Goal: Task Accomplishment & Management: Complete application form

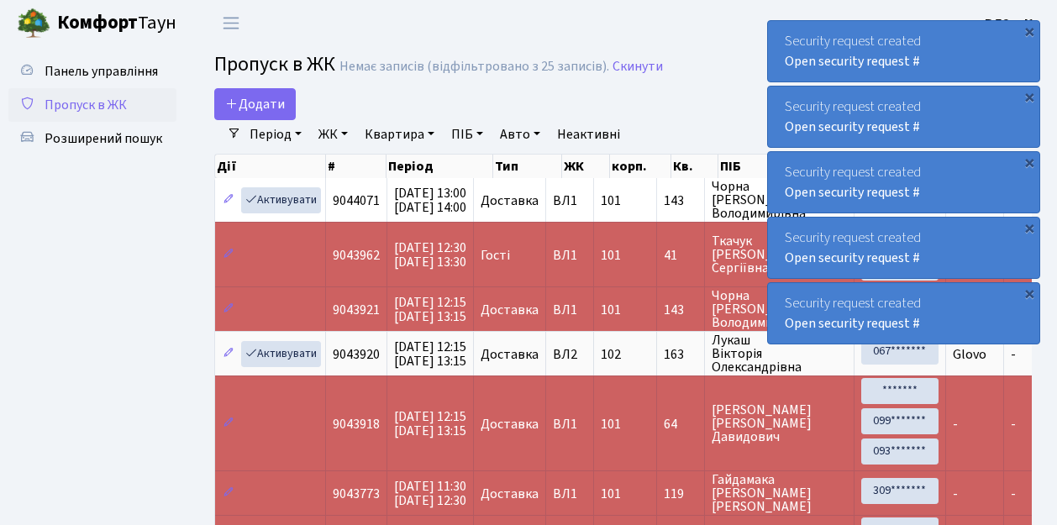
select select "25"
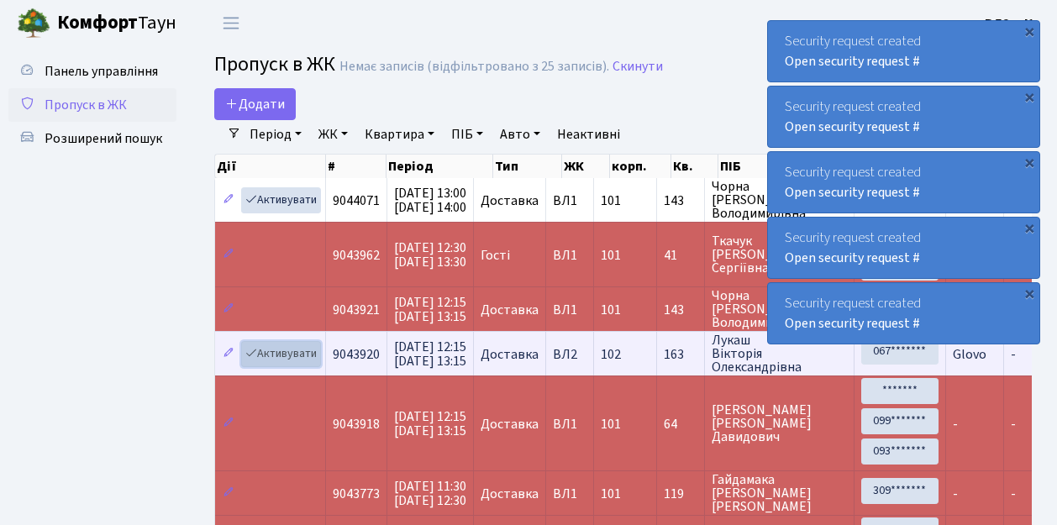
click at [299, 354] on link "Активувати" at bounding box center [281, 354] width 80 height 26
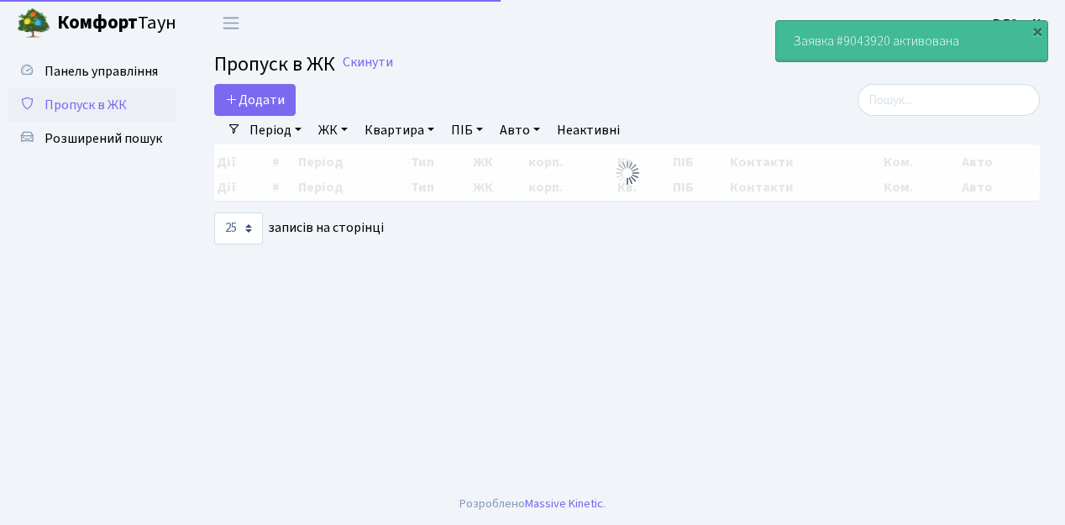
select select "25"
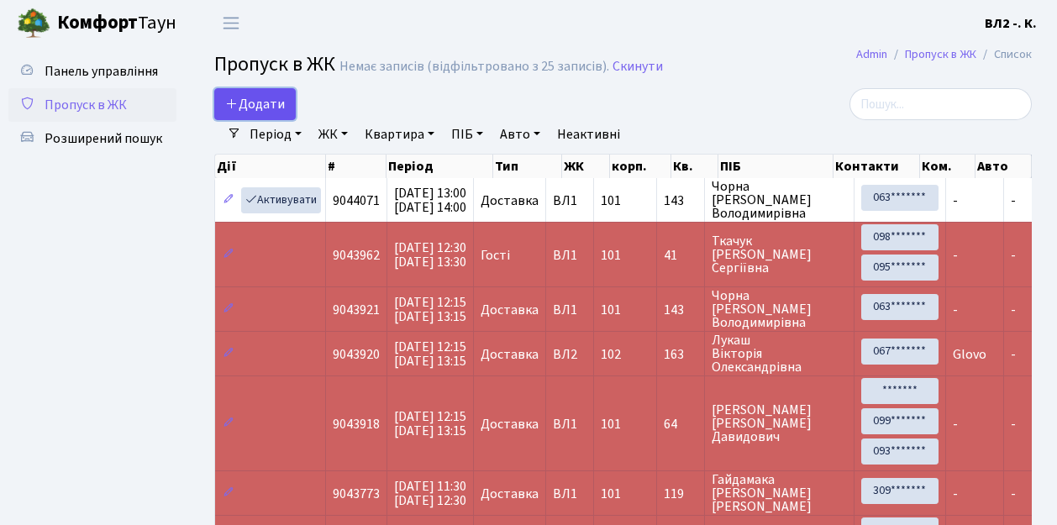
click at [273, 113] on span "Додати" at bounding box center [255, 104] width 60 height 18
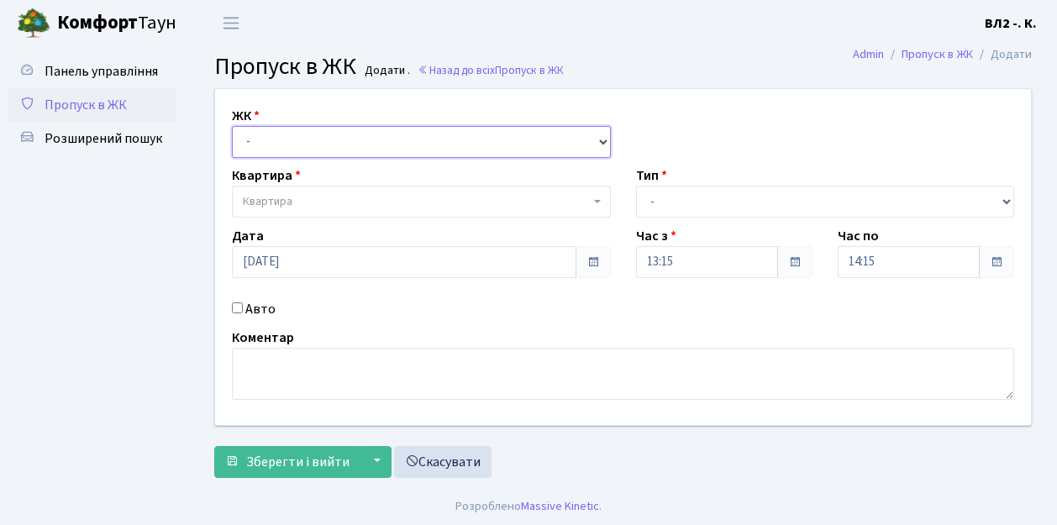
click at [281, 134] on select "- ВЛ1, Ужгородський пров., 4/1 ВЛ2, Голосіївський просп., 76 ВЛ3, пр.Голосіївсь…" at bounding box center [421, 142] width 379 height 32
select select "317"
click at [232, 126] on select "- ВЛ1, Ужгородський пров., 4/1 ВЛ2, Голосіївський просп., 76 ВЛ3, пр.Голосіївсь…" at bounding box center [421, 142] width 379 height 32
select select
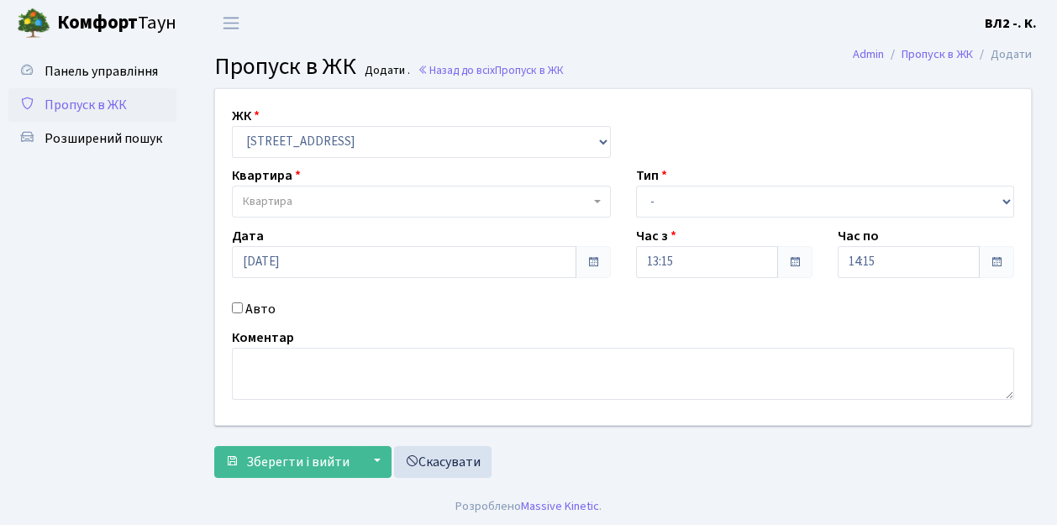
click at [310, 203] on span "Квартира" at bounding box center [416, 201] width 347 height 17
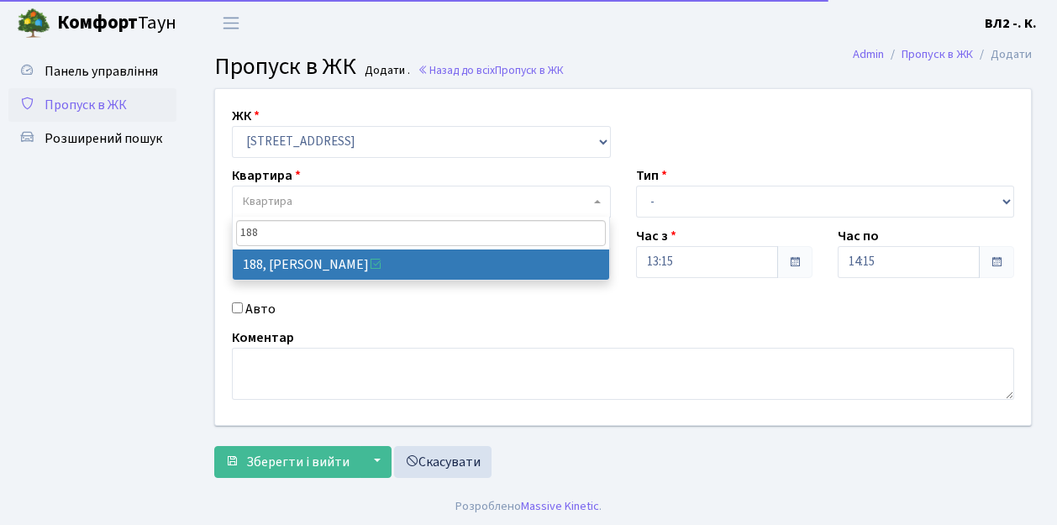
type input "188"
select select "40000"
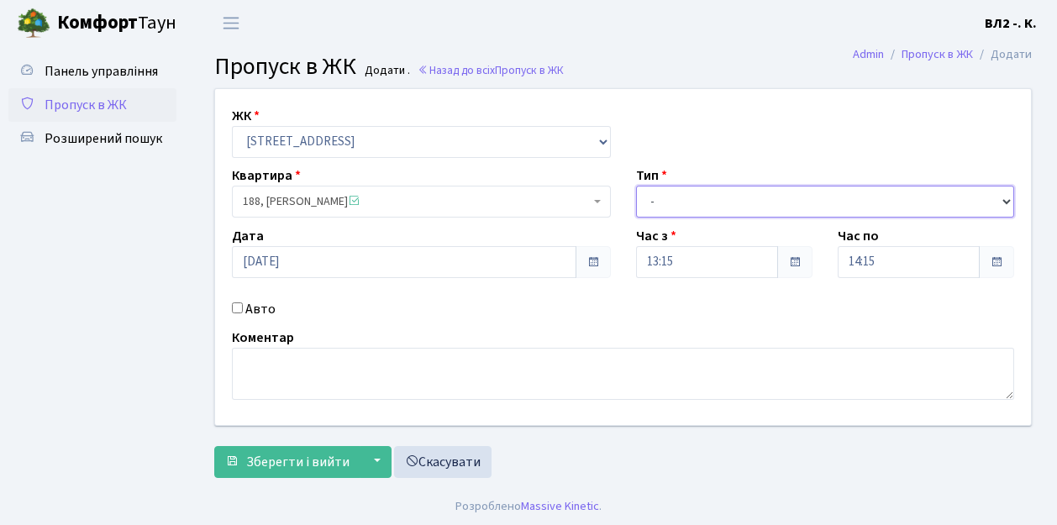
click at [682, 200] on select "- Доставка Таксі Гості Сервіс" at bounding box center [825, 202] width 379 height 32
select select "1"
click at [636, 186] on select "- Доставка Таксі Гості Сервіс" at bounding box center [825, 202] width 379 height 32
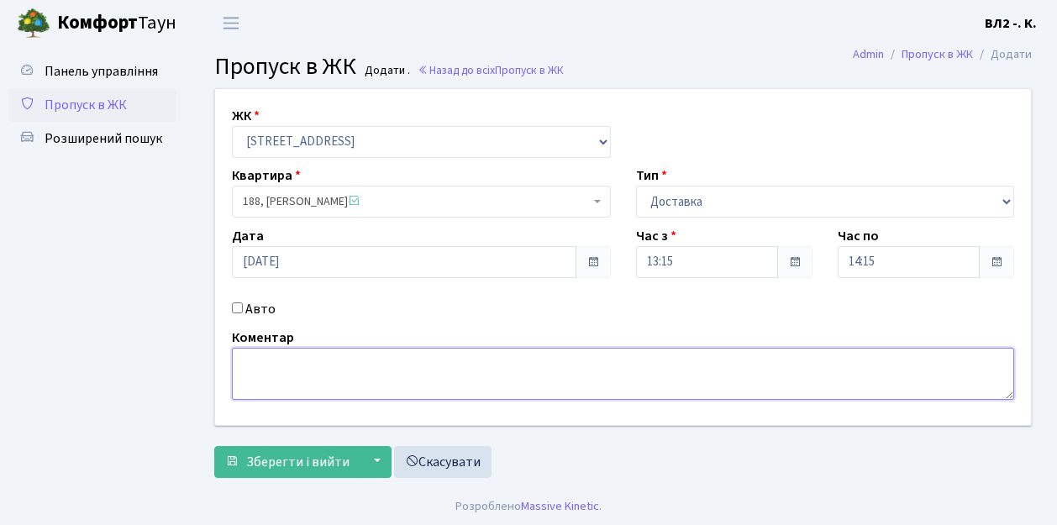
click at [249, 386] on textarea at bounding box center [623, 374] width 782 height 52
type textarea "Glovo"
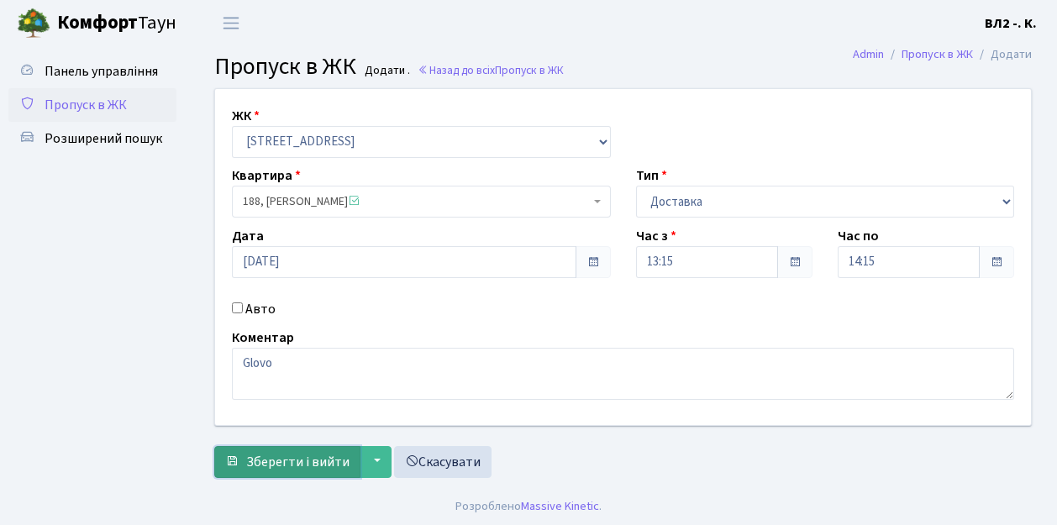
click at [300, 454] on span "Зберегти і вийти" at bounding box center [297, 462] width 103 height 18
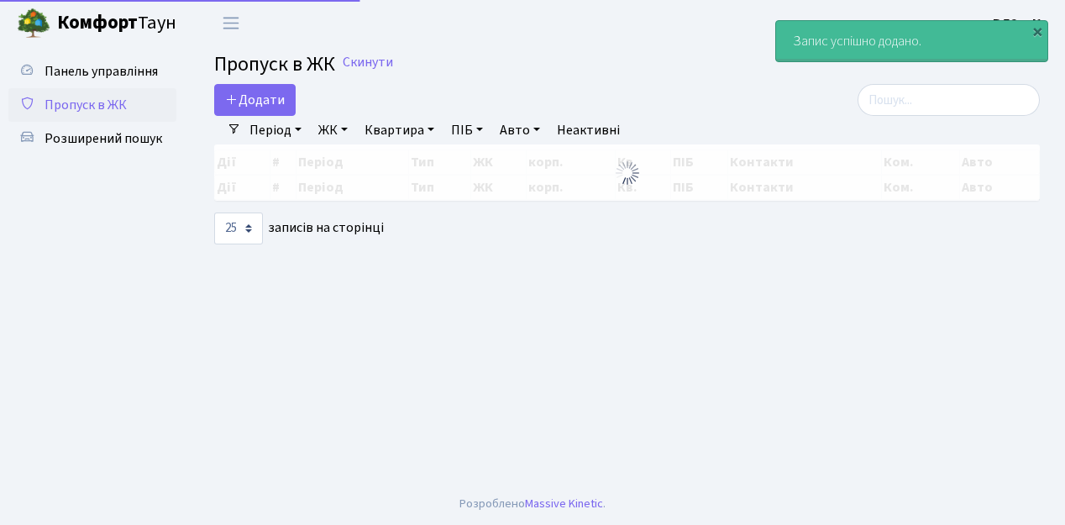
select select "25"
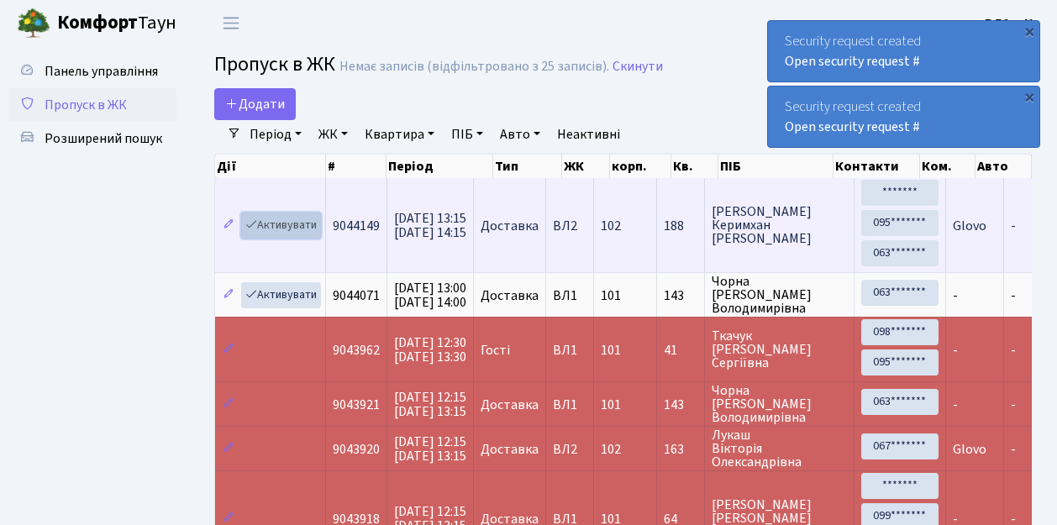
click at [291, 228] on link "Активувати" at bounding box center [281, 225] width 80 height 26
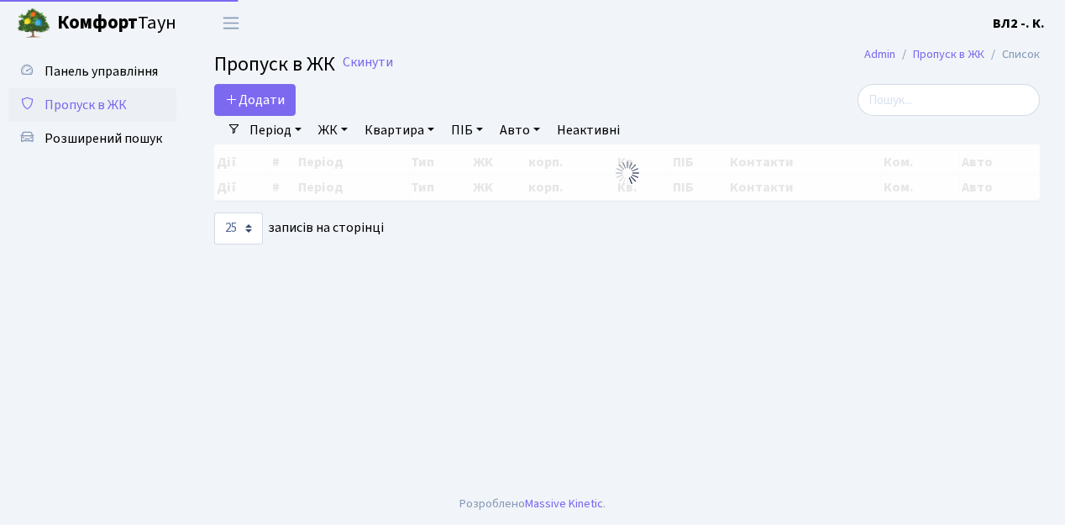
select select "25"
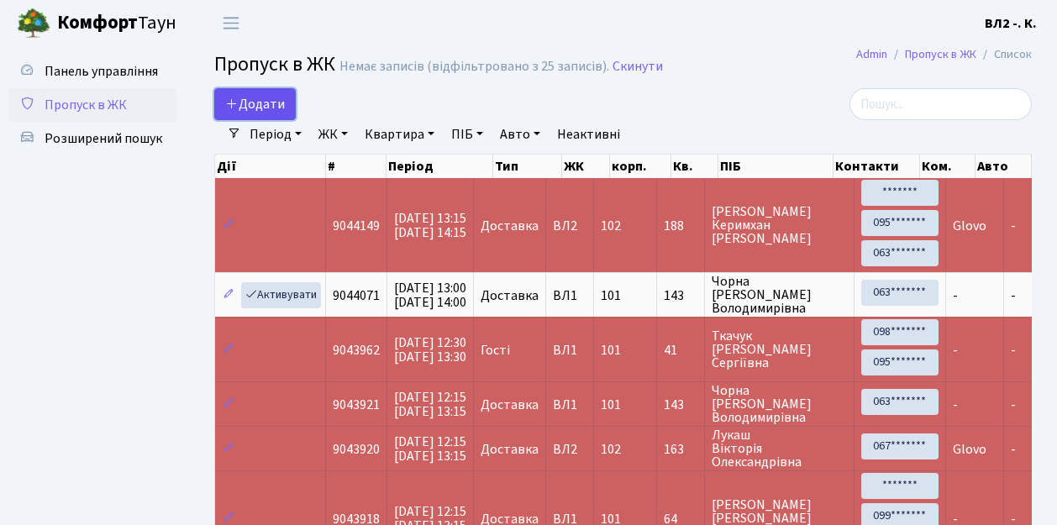
click at [260, 106] on span "Додати" at bounding box center [255, 104] width 60 height 18
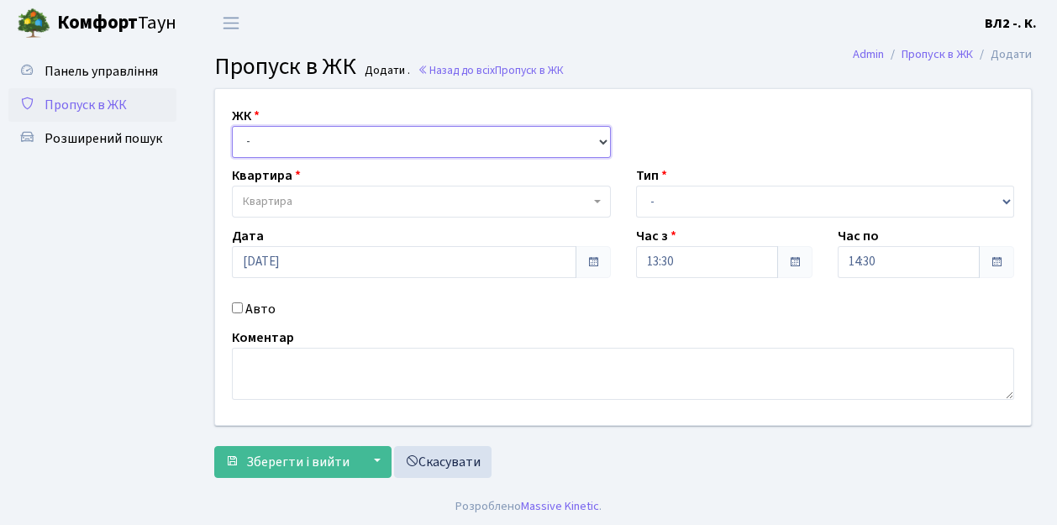
click at [272, 139] on select "- [STREET_ADDRESS][PERSON_NAME]" at bounding box center [421, 142] width 379 height 32
select select "317"
click at [232, 126] on select "- [STREET_ADDRESS][PERSON_NAME]" at bounding box center [421, 142] width 379 height 32
select select
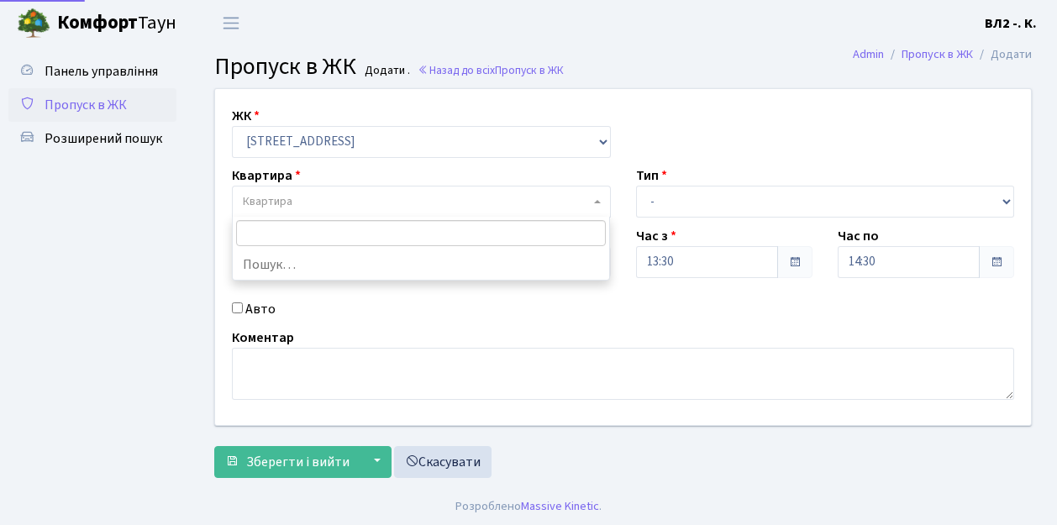
click at [301, 205] on span "Квартира" at bounding box center [416, 201] width 347 height 17
click at [296, 228] on input "search" at bounding box center [421, 233] width 370 height 26
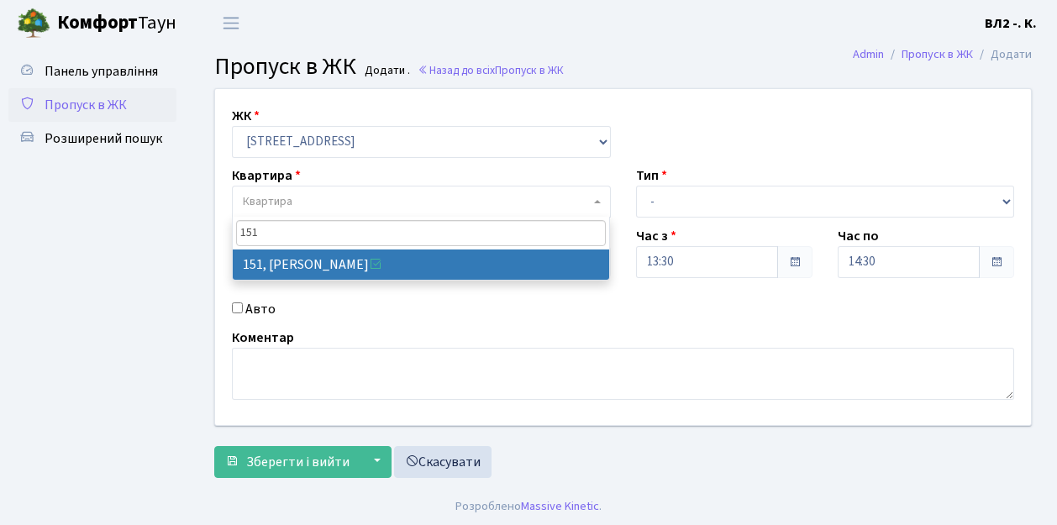
type input "151"
select select "38389"
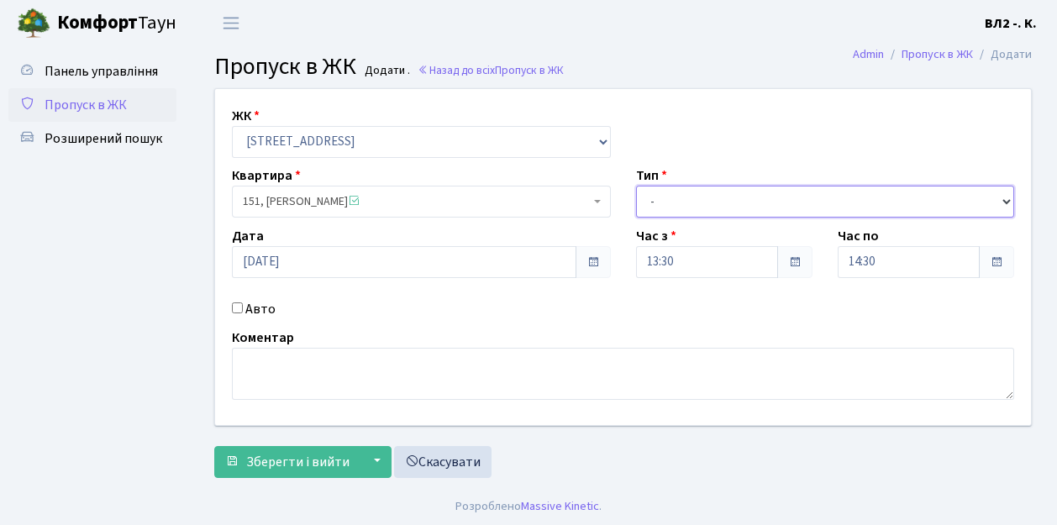
click at [685, 200] on select "- Доставка Таксі Гості Сервіс" at bounding box center [825, 202] width 379 height 32
click at [636, 186] on select "- Доставка Таксі Гості Сервіс" at bounding box center [825, 202] width 379 height 32
click at [753, 200] on select "- Доставка Таксі Гості Сервіс" at bounding box center [825, 202] width 379 height 32
select select "18"
click at [636, 186] on select "- Доставка Таксі Гості Сервіс" at bounding box center [825, 202] width 379 height 32
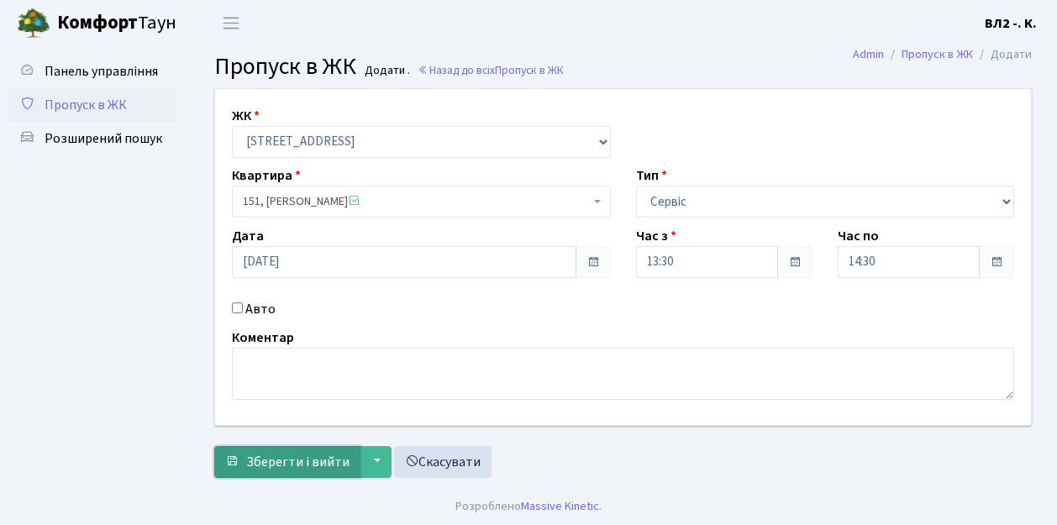
click at [322, 459] on span "Зберегти і вийти" at bounding box center [297, 462] width 103 height 18
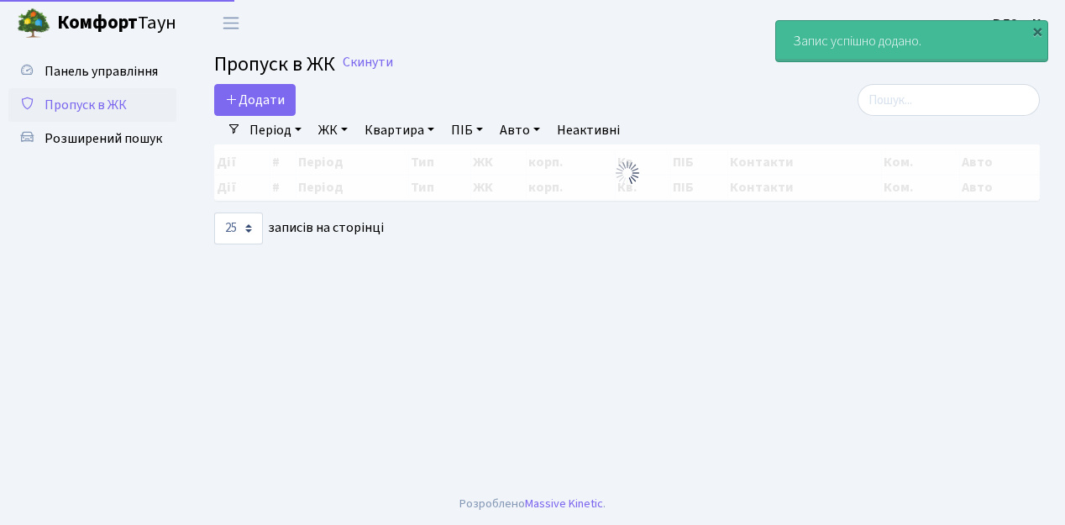
select select "25"
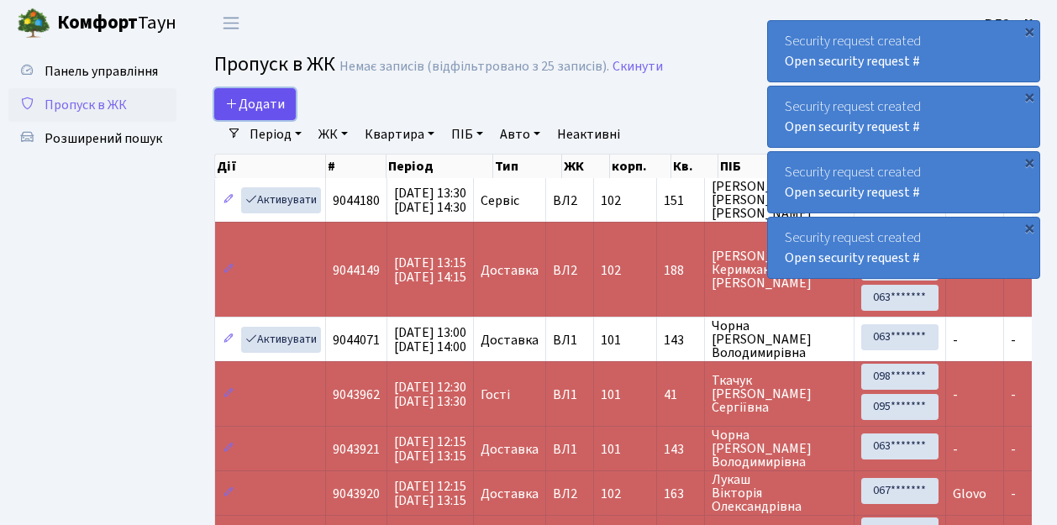
click at [266, 94] on link "Додати" at bounding box center [254, 104] width 81 height 32
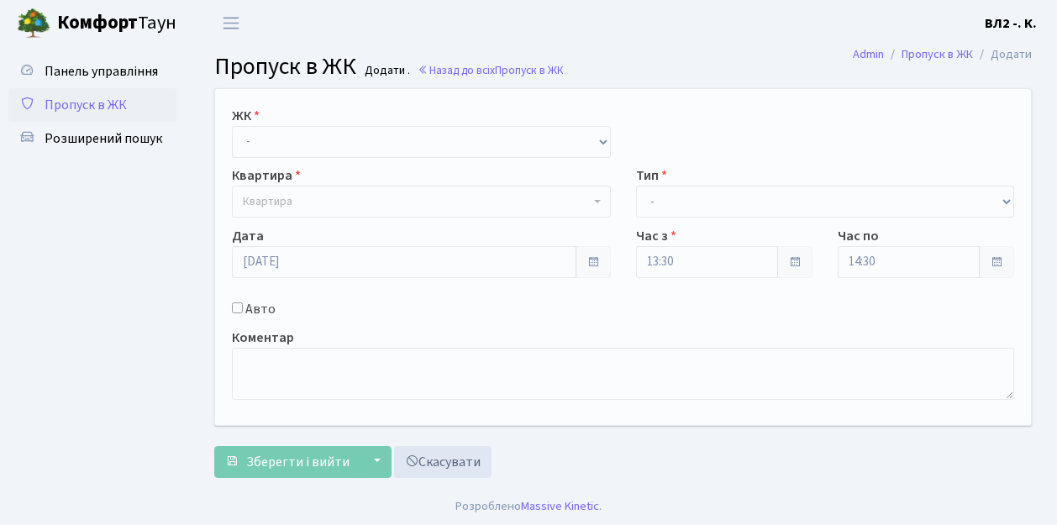
click at [72, 107] on span "Пропуск в ЖК" at bounding box center [86, 105] width 82 height 18
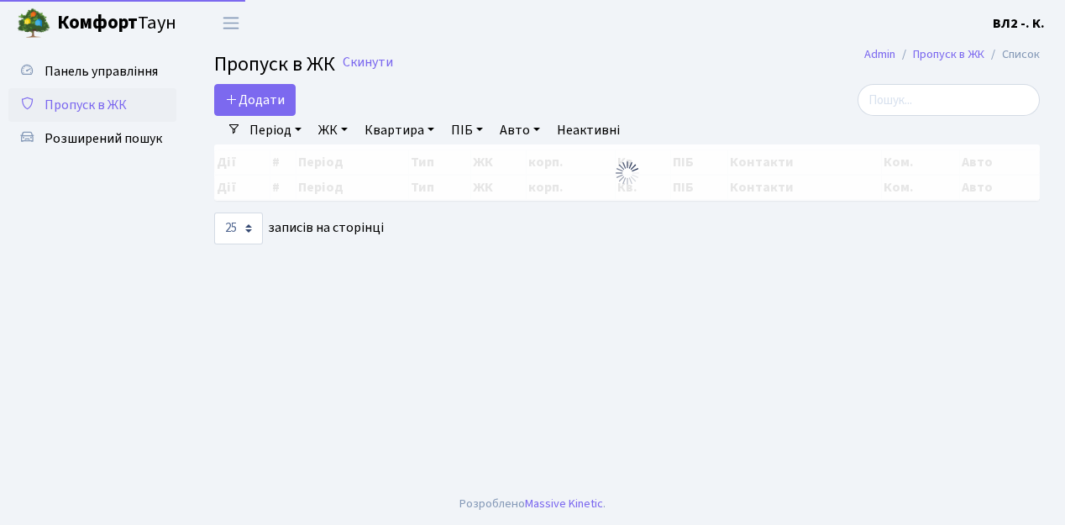
select select "25"
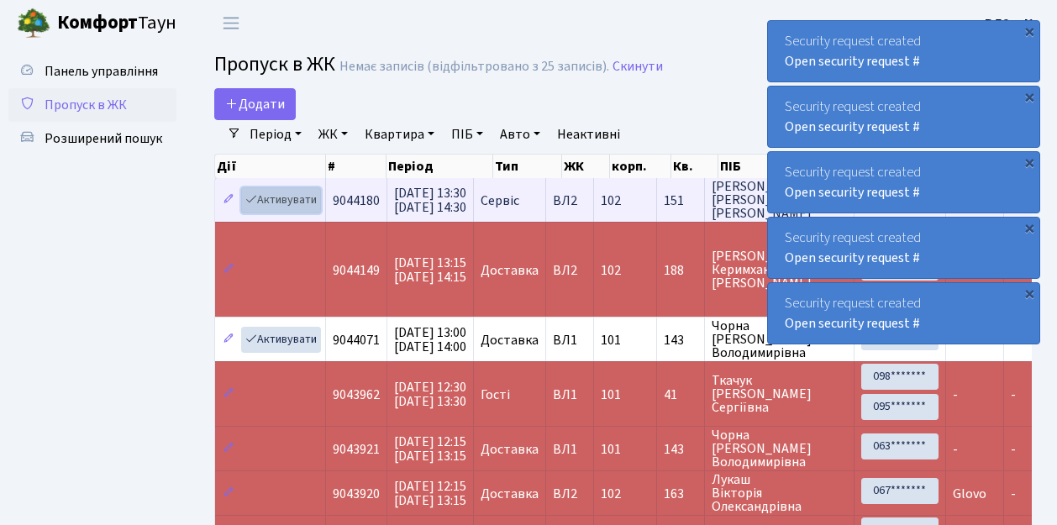
click at [284, 202] on link "Активувати" at bounding box center [281, 200] width 80 height 26
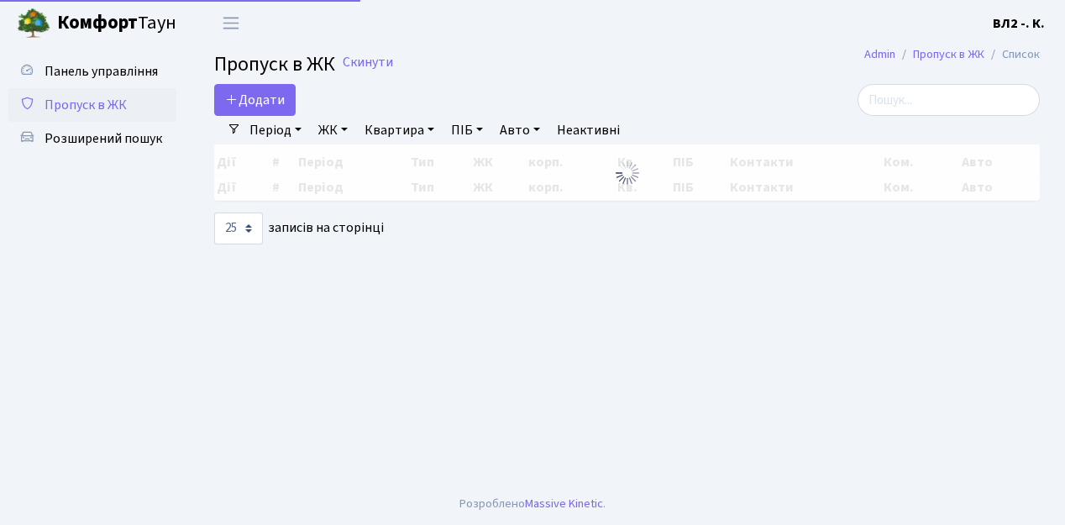
select select "25"
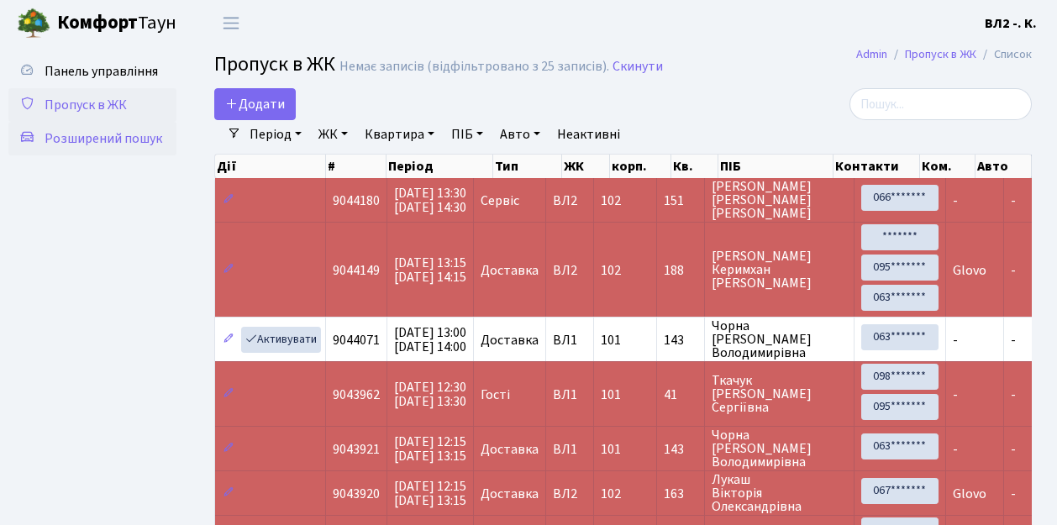
click at [96, 134] on span "Розширений пошук" at bounding box center [104, 138] width 118 height 18
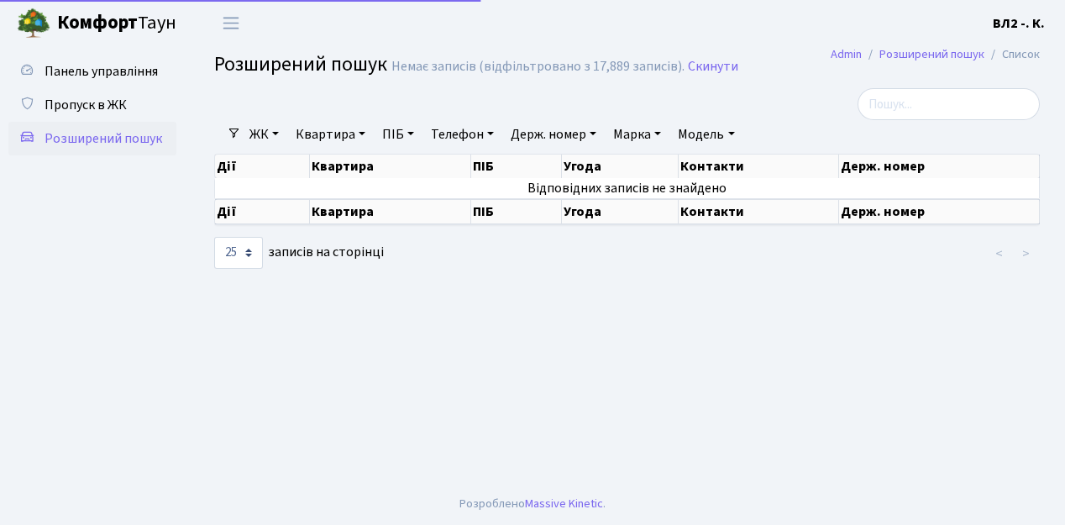
select select "25"
click at [334, 134] on link "Квартира" at bounding box center [330, 134] width 83 height 29
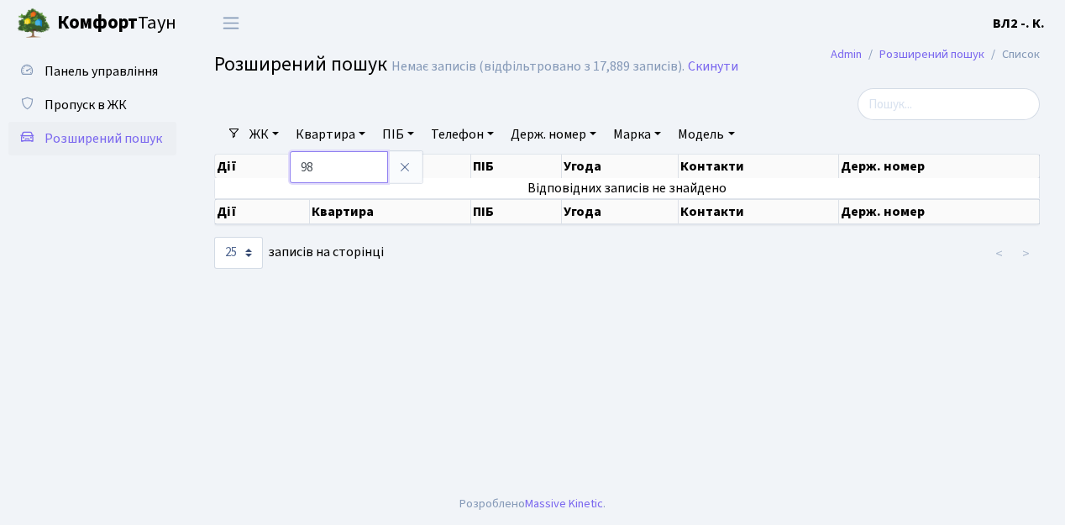
type input "98"
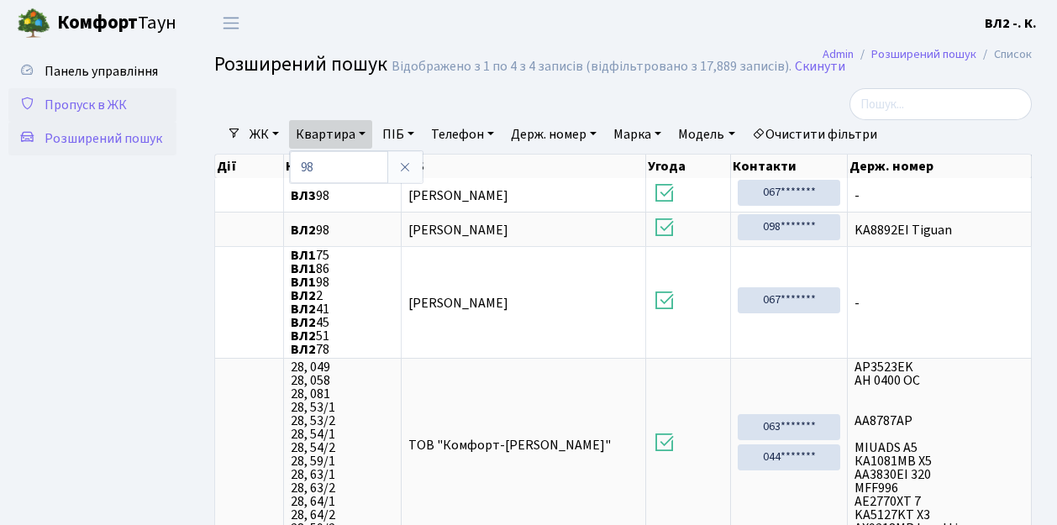
click at [111, 106] on span "Пропуск в ЖК" at bounding box center [86, 105] width 82 height 18
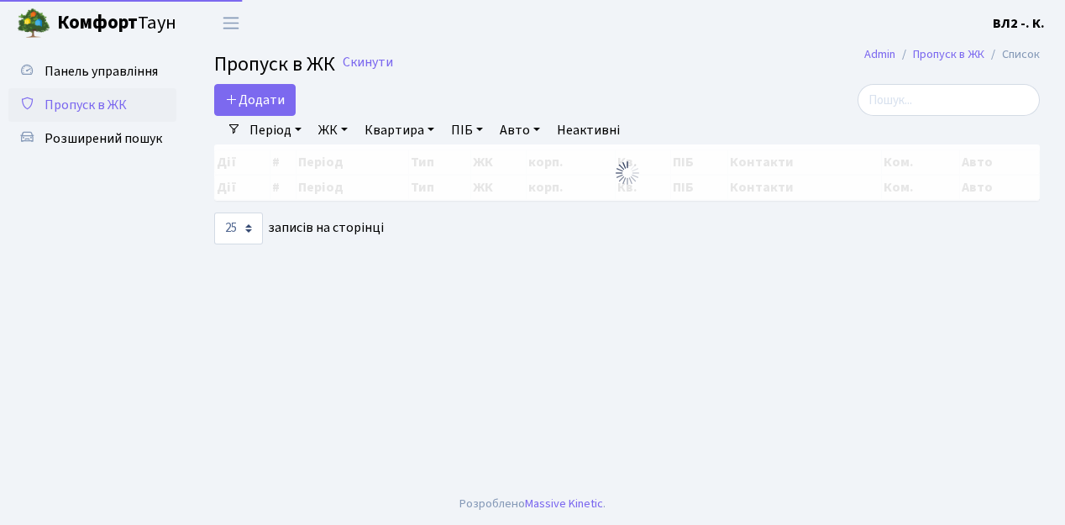
select select "25"
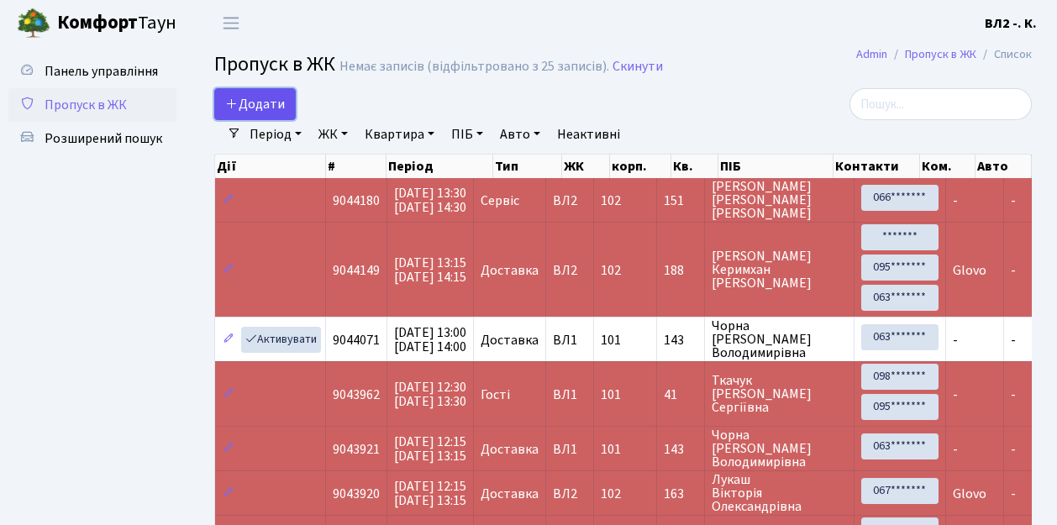
click at [268, 101] on span "Додати" at bounding box center [255, 104] width 60 height 18
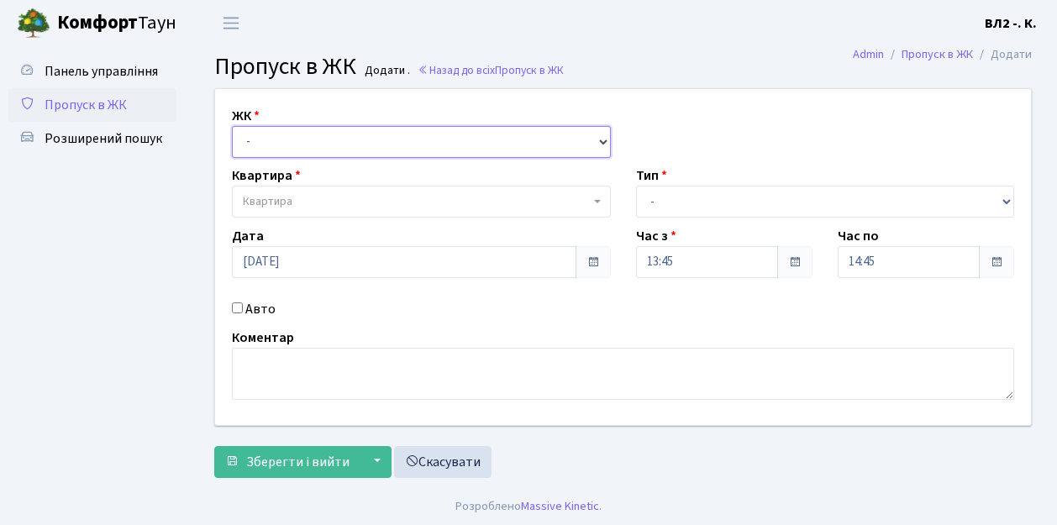
click at [277, 139] on select "- ВЛ1, Ужгородський пров., 4/1 ВЛ2, Голосіївський просп., 76 ВЛ3, пр.Голосіївсь…" at bounding box center [421, 142] width 379 height 32
select select "317"
click at [232, 126] on select "- ВЛ1, Ужгородський пров., 4/1 ВЛ2, Голосіївський просп., 76 ВЛ3, пр.Голосіївсь…" at bounding box center [421, 142] width 379 height 32
select select
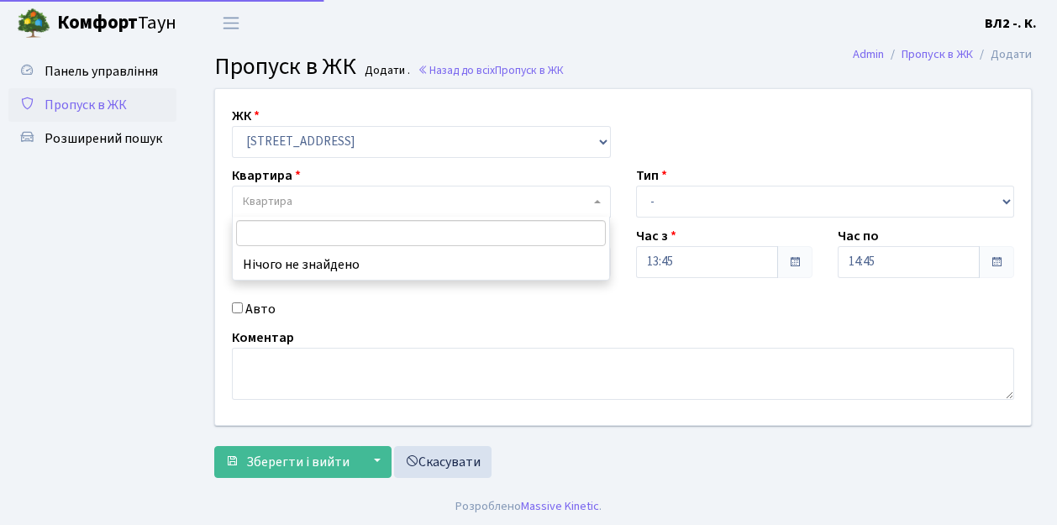
click at [313, 199] on span "Квартира" at bounding box center [416, 201] width 347 height 17
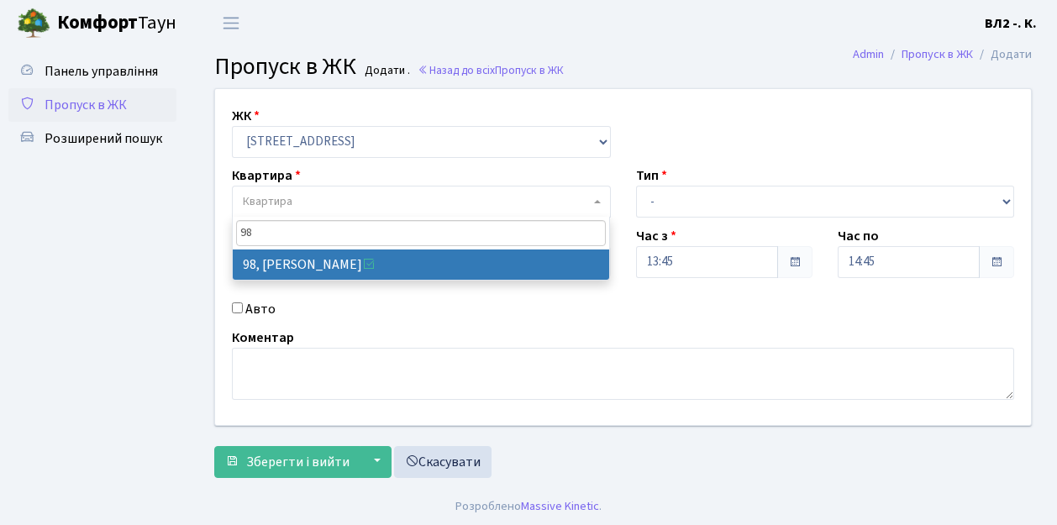
type input "98"
drag, startPoint x: 333, startPoint y: 267, endPoint x: 398, endPoint y: 263, distance: 65.6
select select "38230"
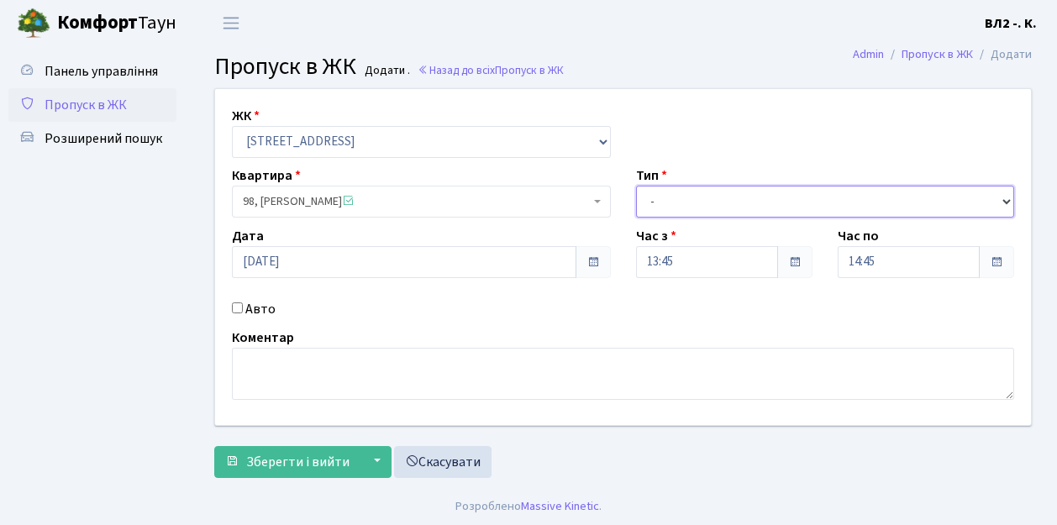
click at [657, 208] on select "- Доставка Таксі Гості Сервіс" at bounding box center [825, 202] width 379 height 32
select select "3"
click at [636, 186] on select "- Доставка Таксі Гості Сервіс" at bounding box center [825, 202] width 379 height 32
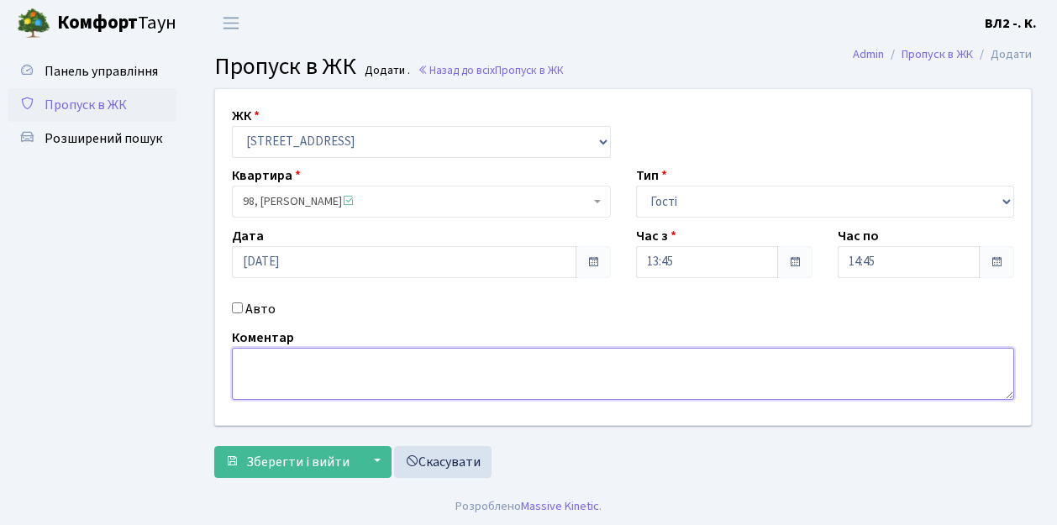
click at [275, 371] on textarea at bounding box center [623, 374] width 782 height 52
type textarea "гості"
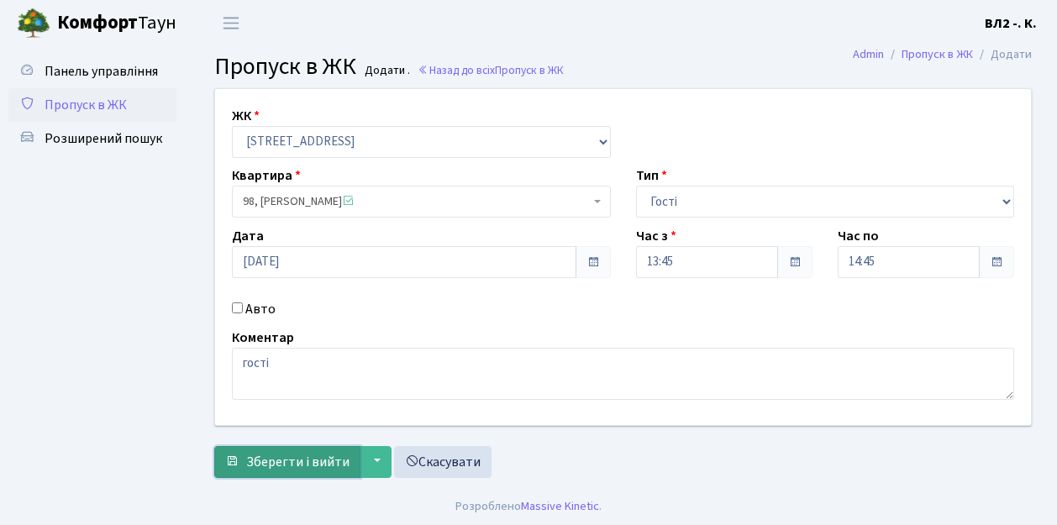
click at [291, 460] on span "Зберегти і вийти" at bounding box center [297, 462] width 103 height 18
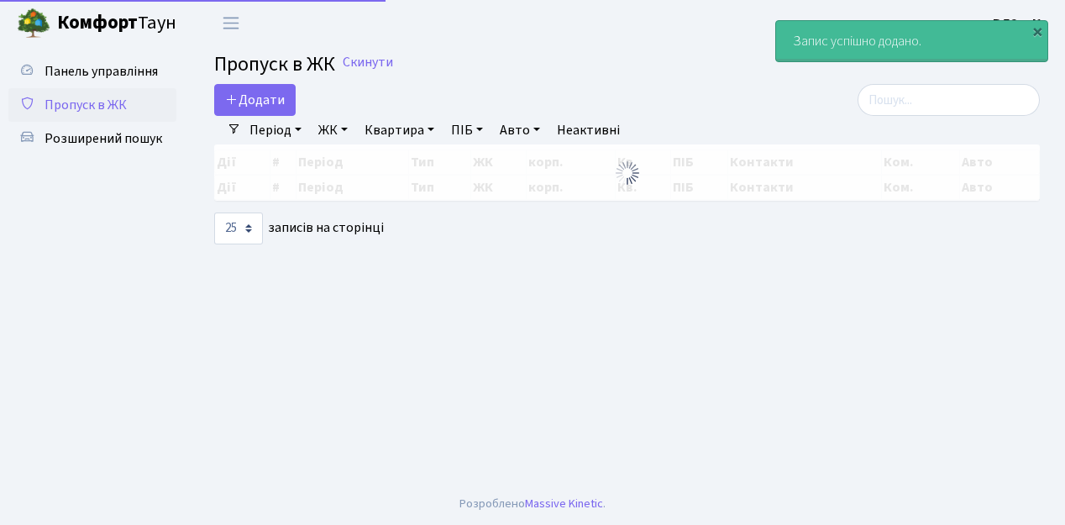
select select "25"
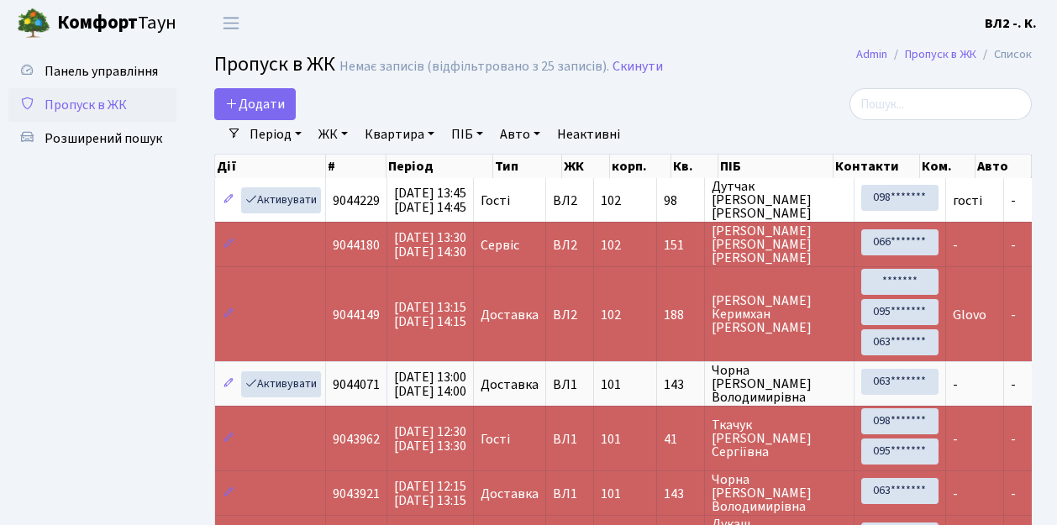
click at [99, 107] on span "Пропуск в ЖК" at bounding box center [86, 105] width 82 height 18
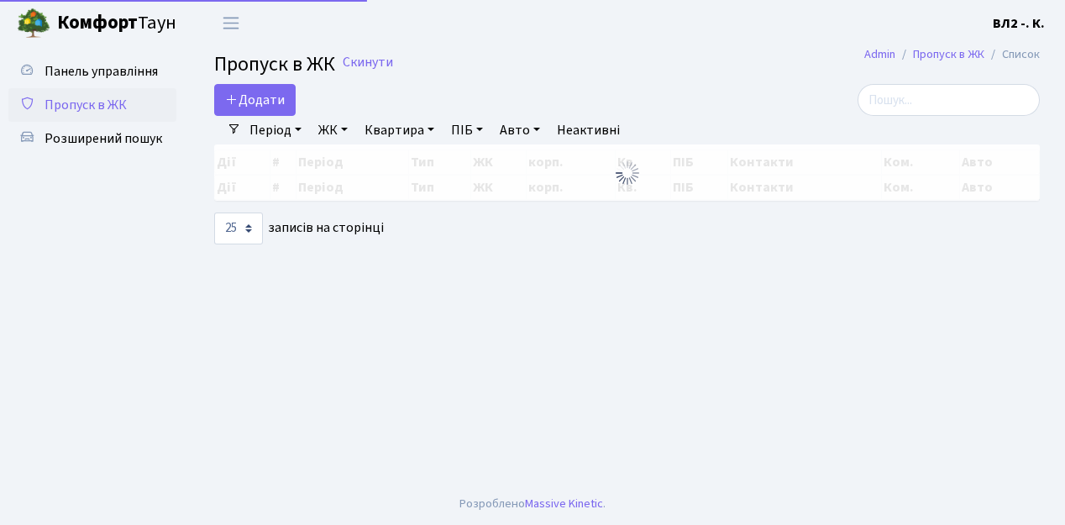
select select "25"
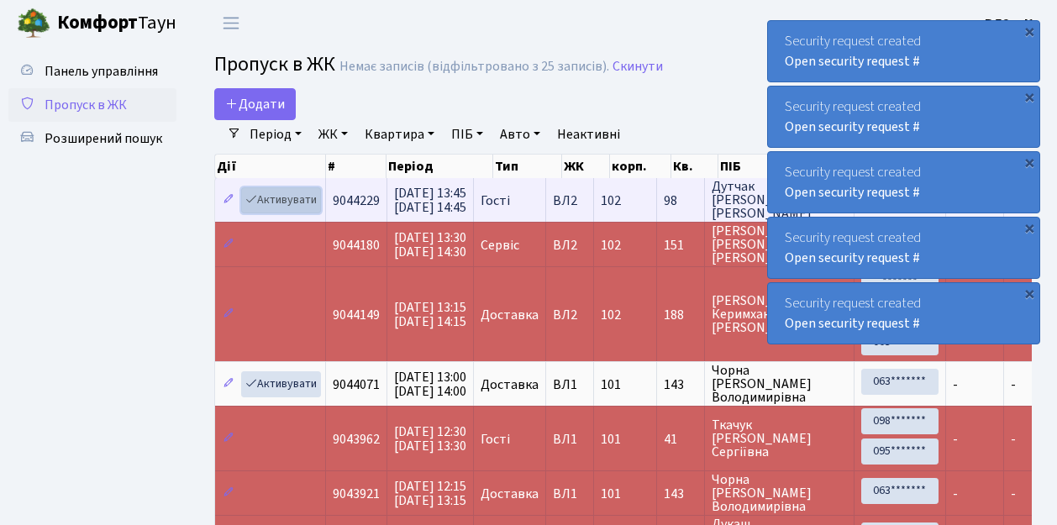
click at [285, 202] on link "Активувати" at bounding box center [281, 200] width 80 height 26
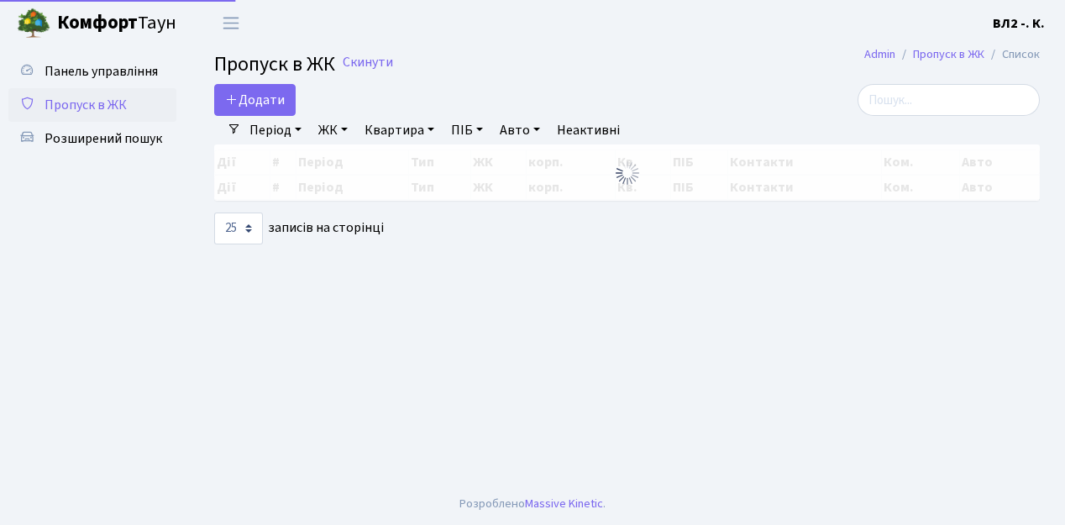
select select "25"
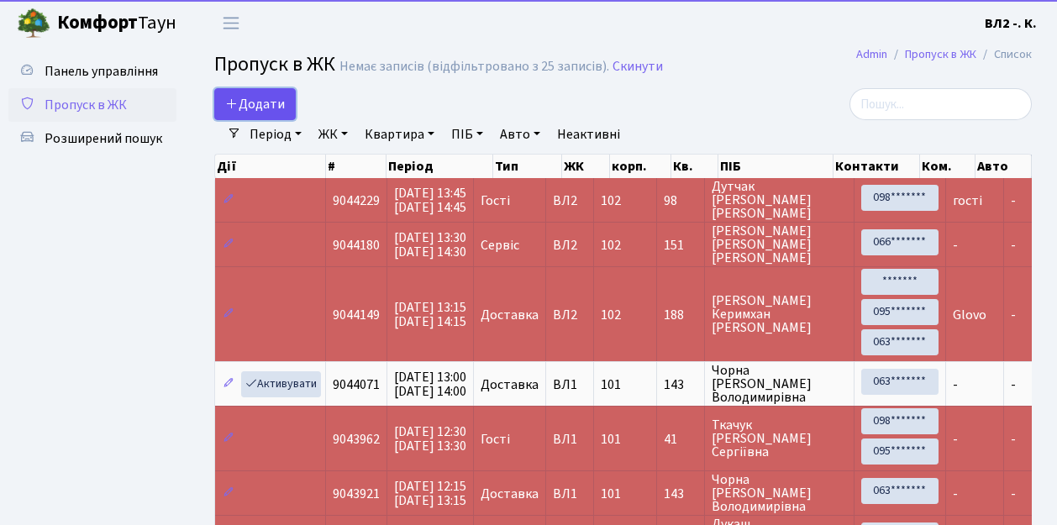
click at [272, 102] on span "Додати" at bounding box center [255, 104] width 60 height 18
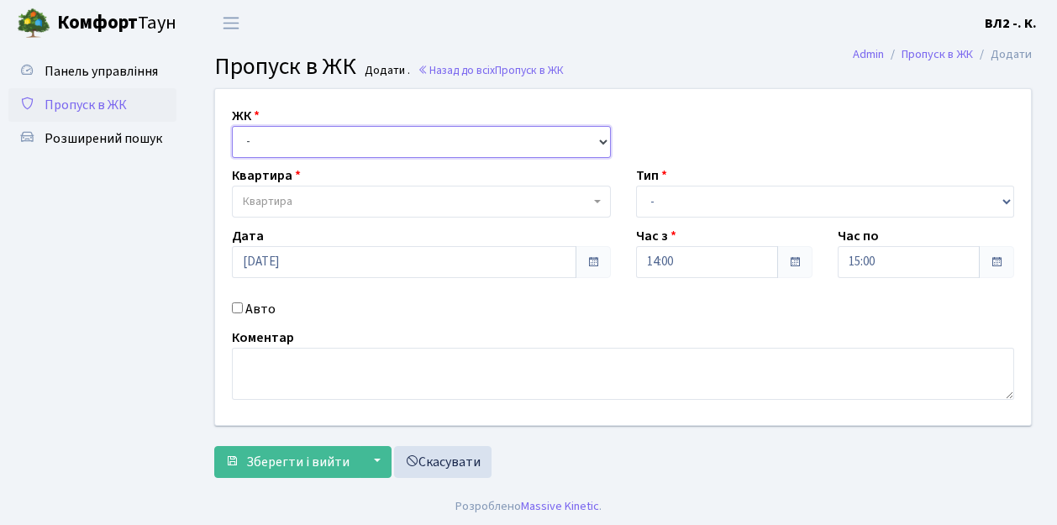
click at [302, 137] on select "- [STREET_ADDRESS][PERSON_NAME]" at bounding box center [421, 142] width 379 height 32
select select "317"
click at [232, 126] on select "- [STREET_ADDRESS][PERSON_NAME]" at bounding box center [421, 142] width 379 height 32
select select
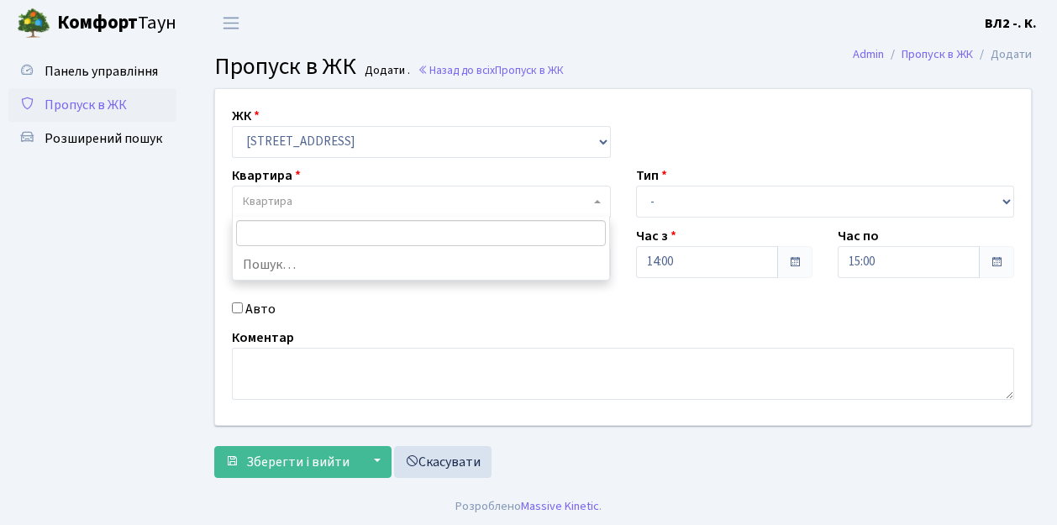
click at [291, 200] on span "Квартира" at bounding box center [416, 201] width 347 height 17
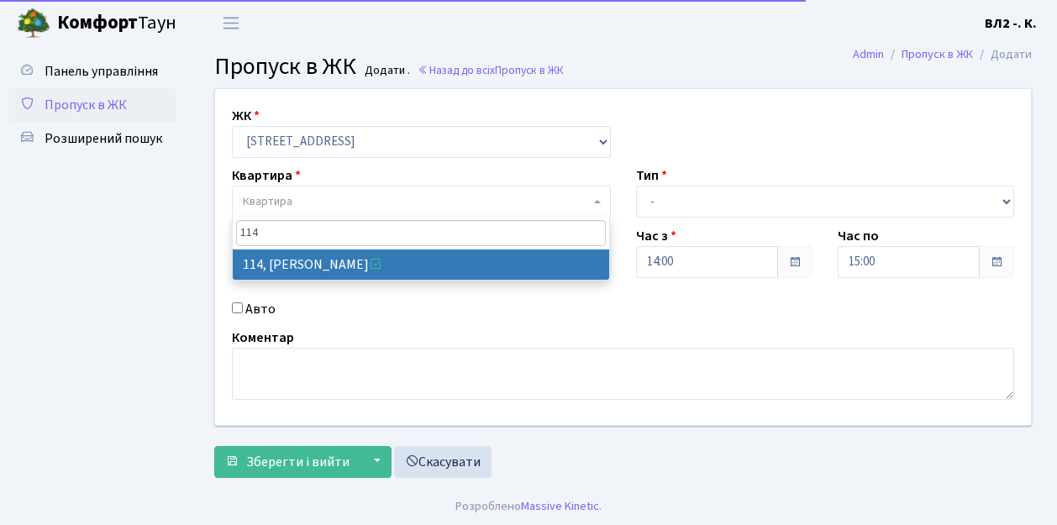
type input "114"
select select "38278"
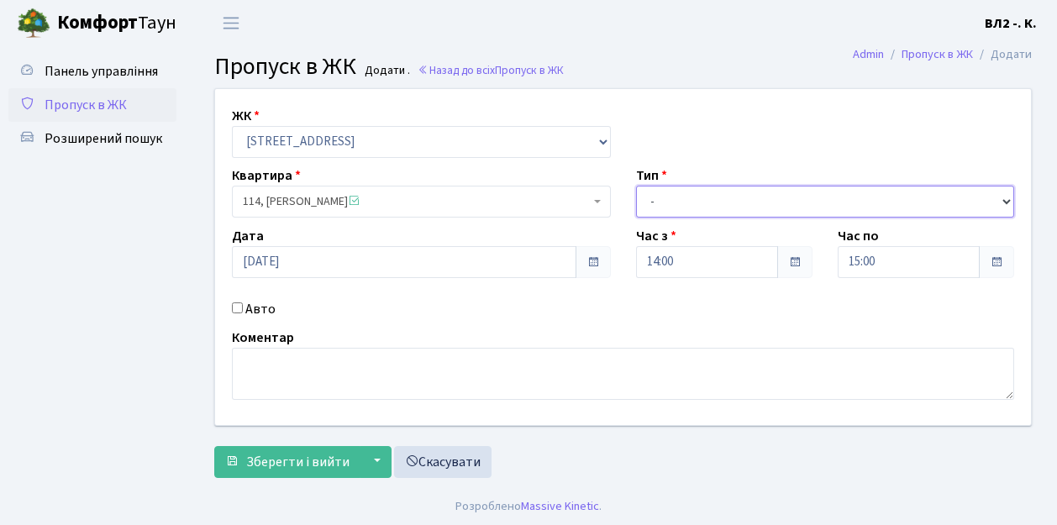
click at [682, 203] on select "- Доставка Таксі Гості Сервіс" at bounding box center [825, 202] width 379 height 32
select select "1"
click at [636, 186] on select "- Доставка Таксі Гості Сервіс" at bounding box center [825, 202] width 379 height 32
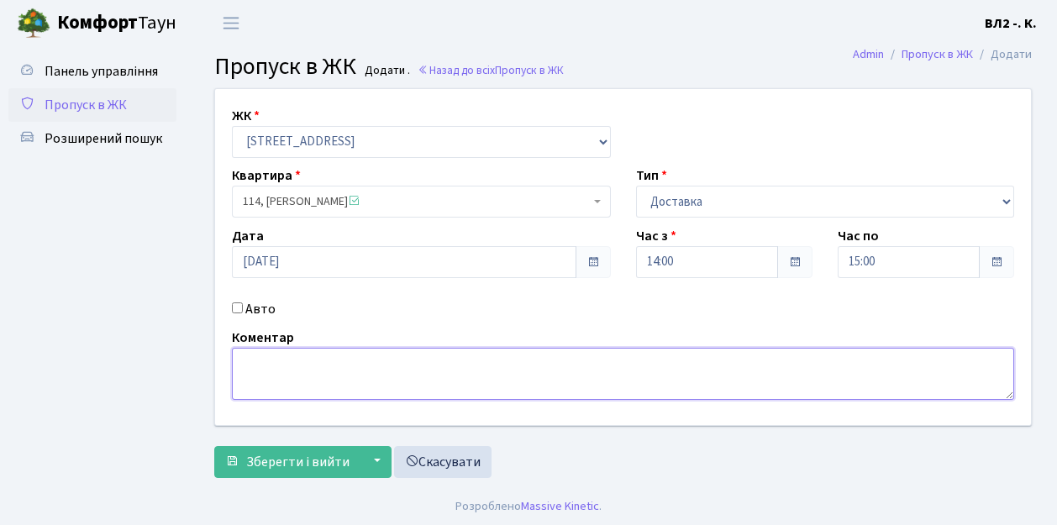
click at [291, 375] on textarea at bounding box center [623, 374] width 782 height 52
type textarea "П"
type textarea "Glovo"
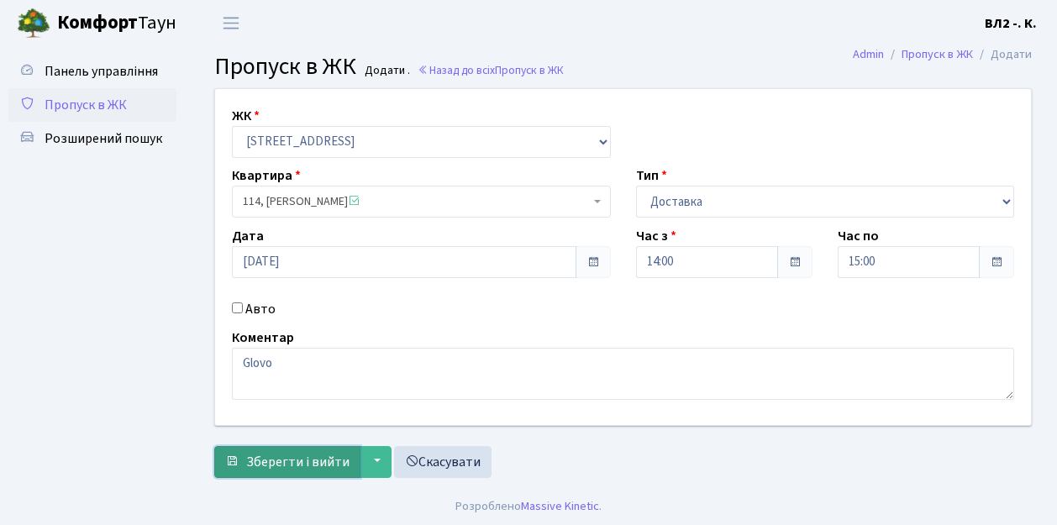
click at [302, 470] on button "Зберегти і вийти" at bounding box center [287, 462] width 146 height 32
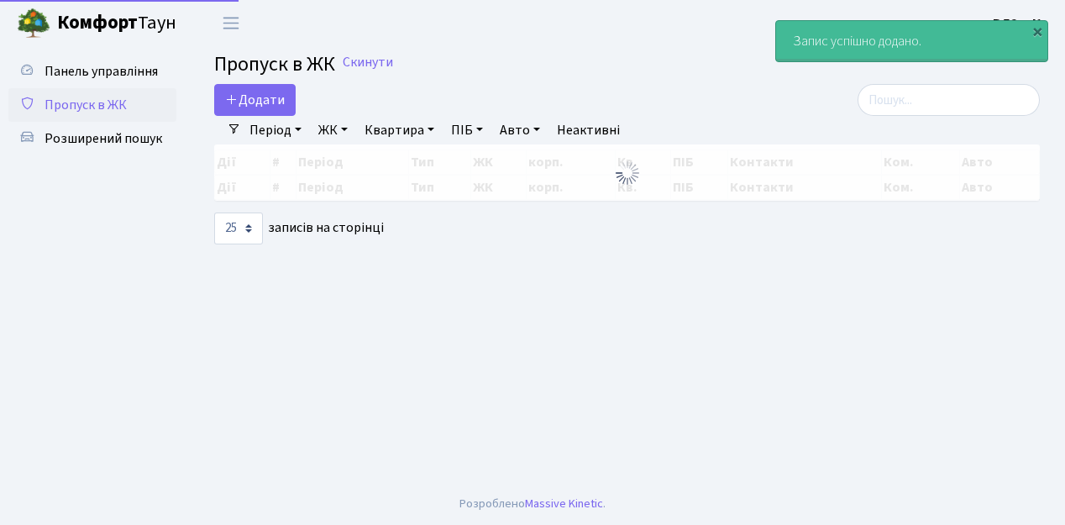
select select "25"
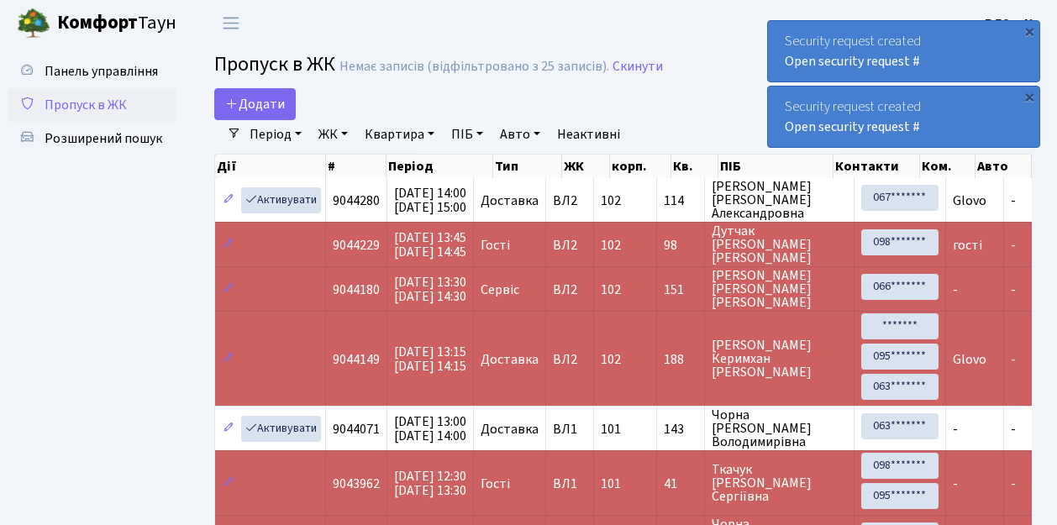
click at [108, 108] on span "Пропуск в ЖК" at bounding box center [86, 105] width 82 height 18
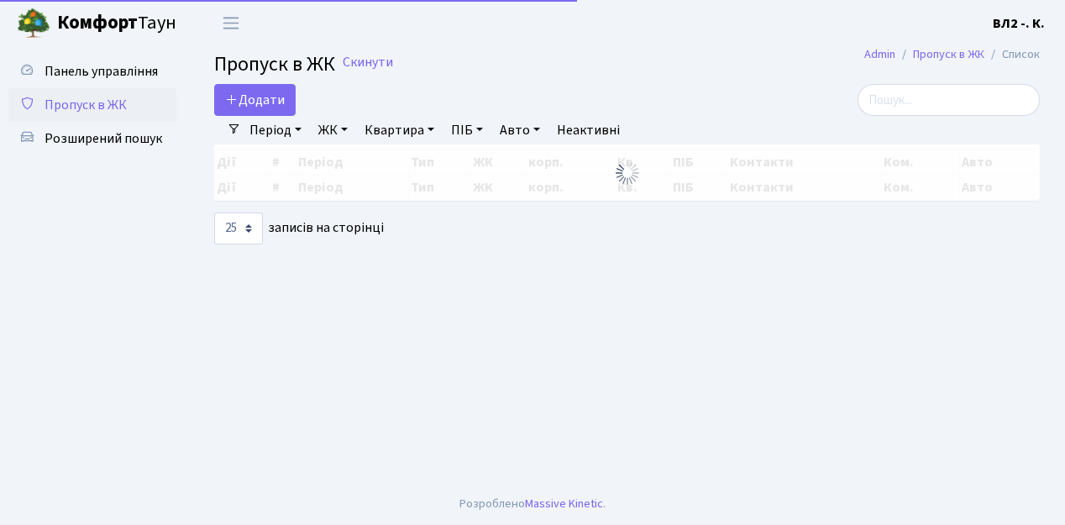
select select "25"
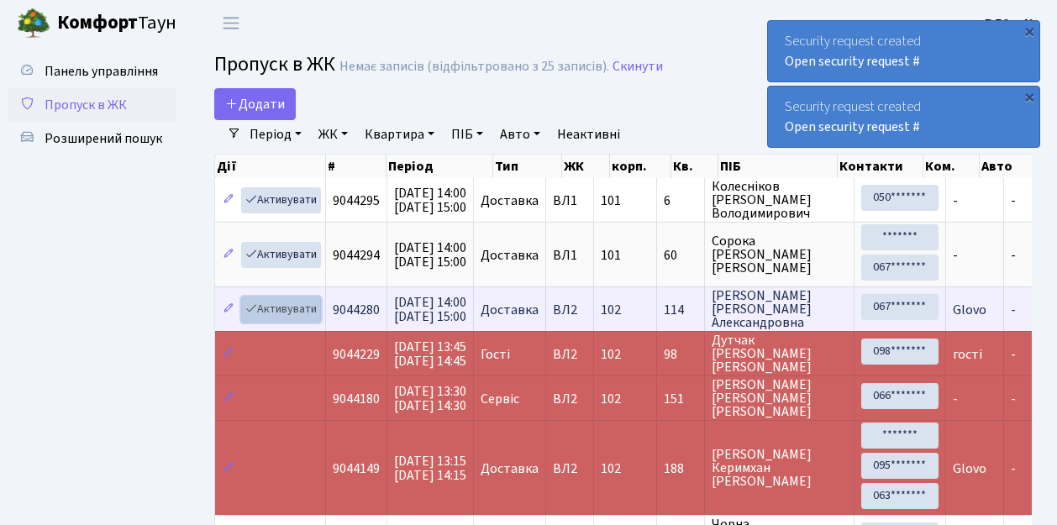
click at [279, 311] on link "Активувати" at bounding box center [281, 309] width 80 height 26
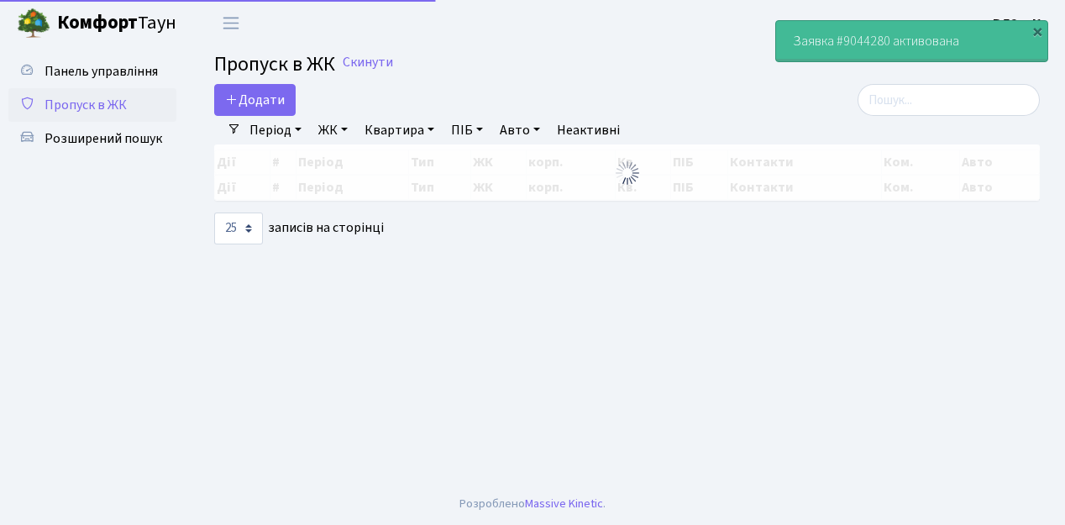
select select "25"
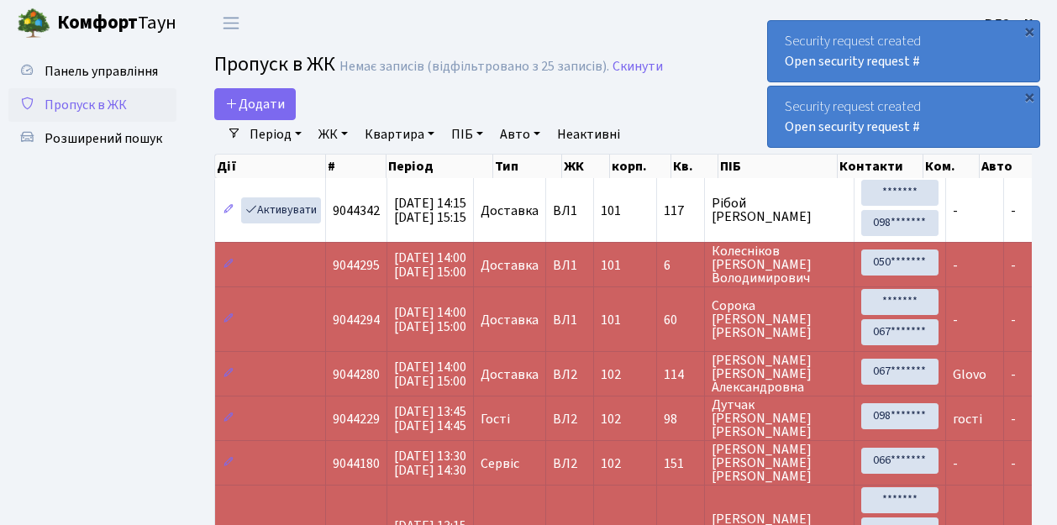
click at [86, 106] on span "Пропуск в ЖК" at bounding box center [86, 105] width 82 height 18
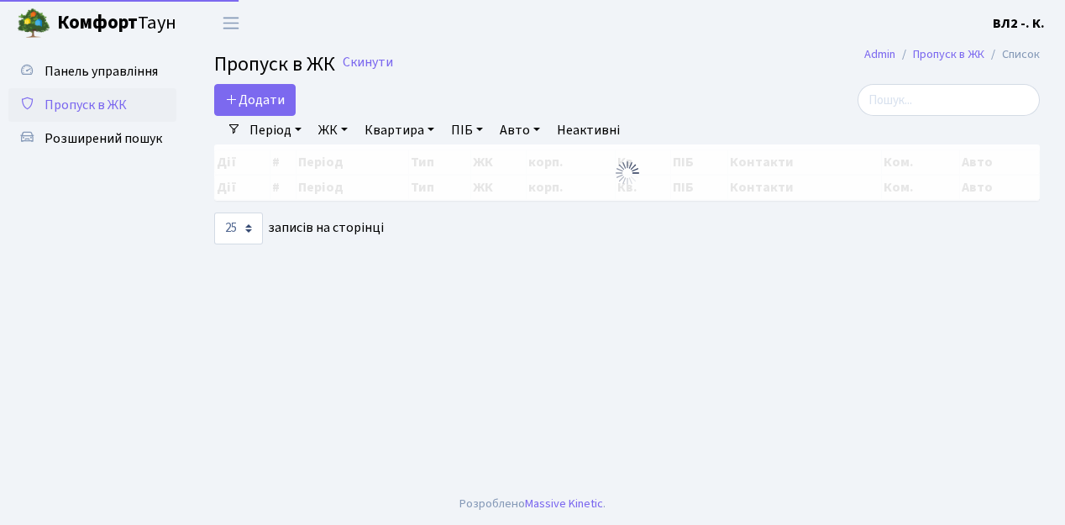
select select "25"
